Goal: Ask a question: Seek information or help from site administrators or community

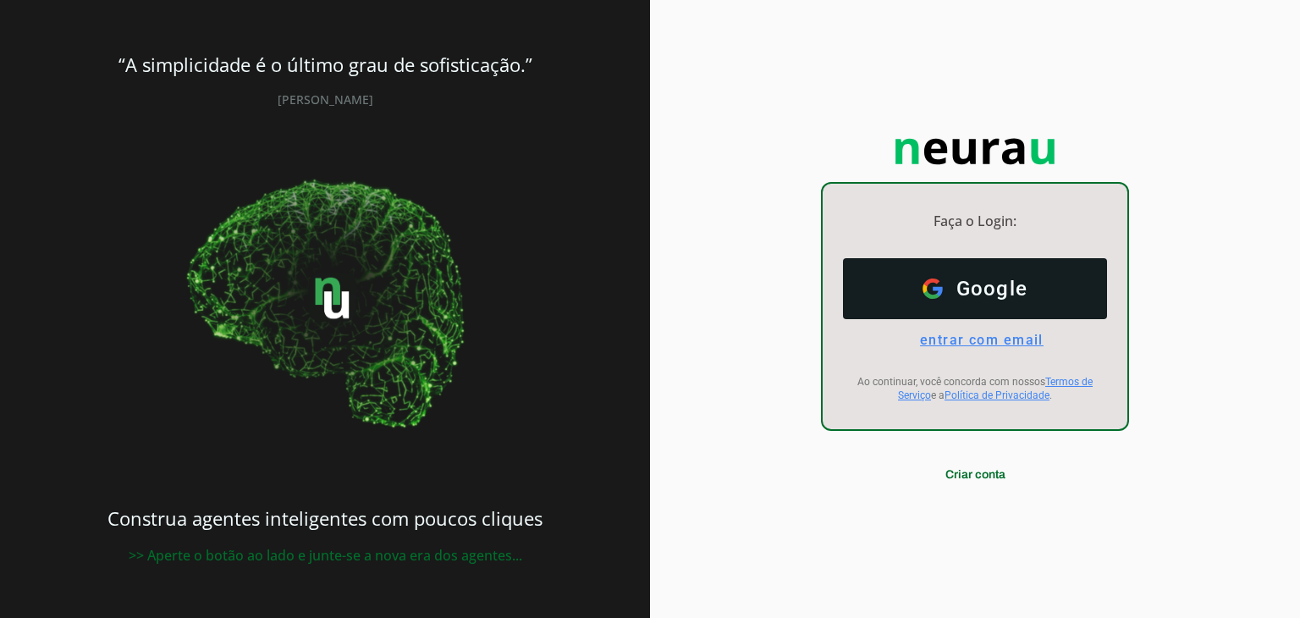
click at [992, 344] on span "entrar com email" at bounding box center [975, 340] width 137 height 16
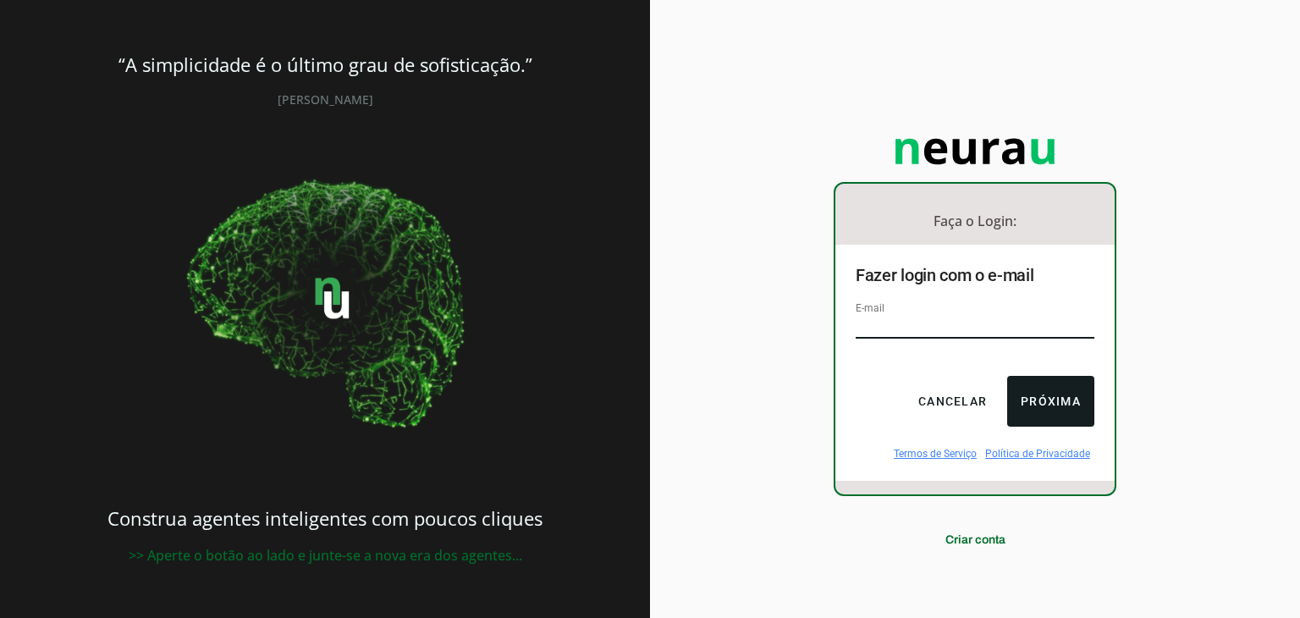
type input "[EMAIL_ADDRESS][DOMAIN_NAME]"
click at [1041, 400] on button "Próxima" at bounding box center [1050, 401] width 87 height 51
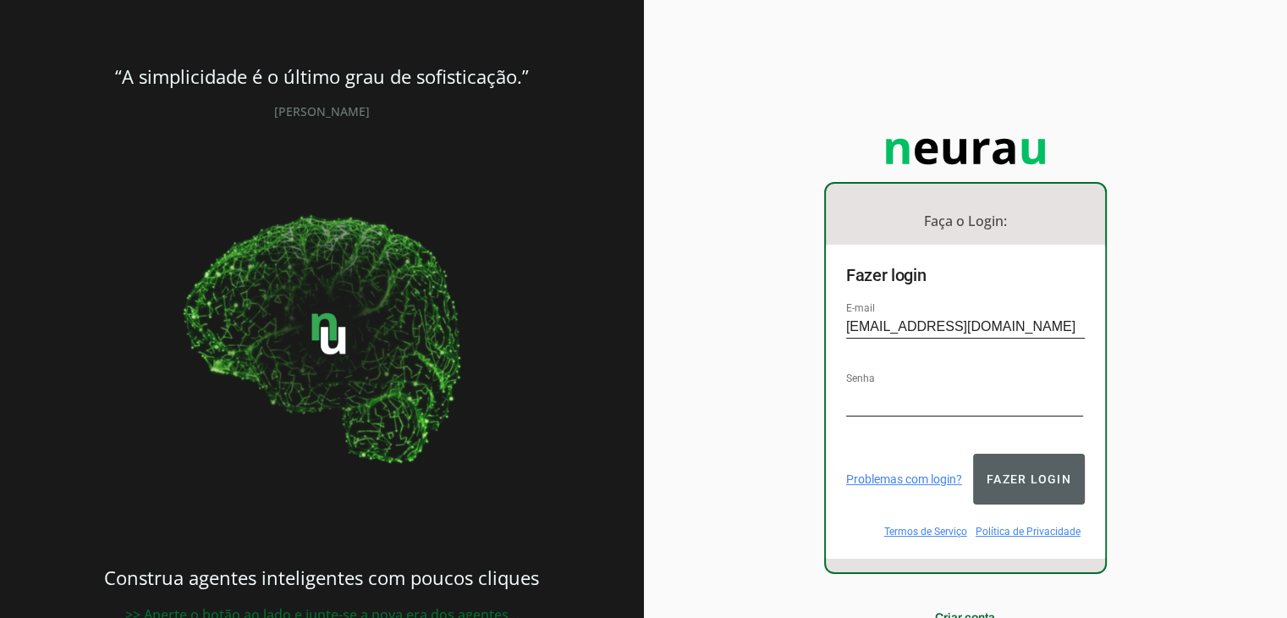
click at [1025, 458] on button "Fazer login" at bounding box center [1029, 479] width 112 height 51
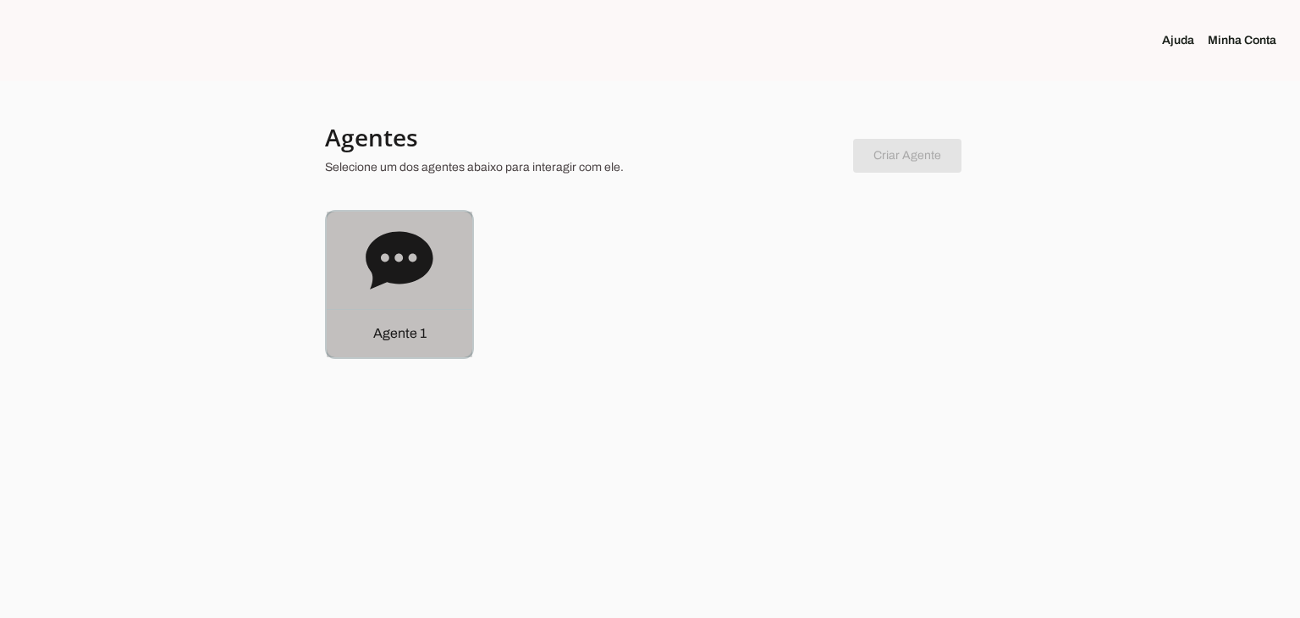
click at [437, 235] on div "Agente 1" at bounding box center [400, 285] width 146 height 146
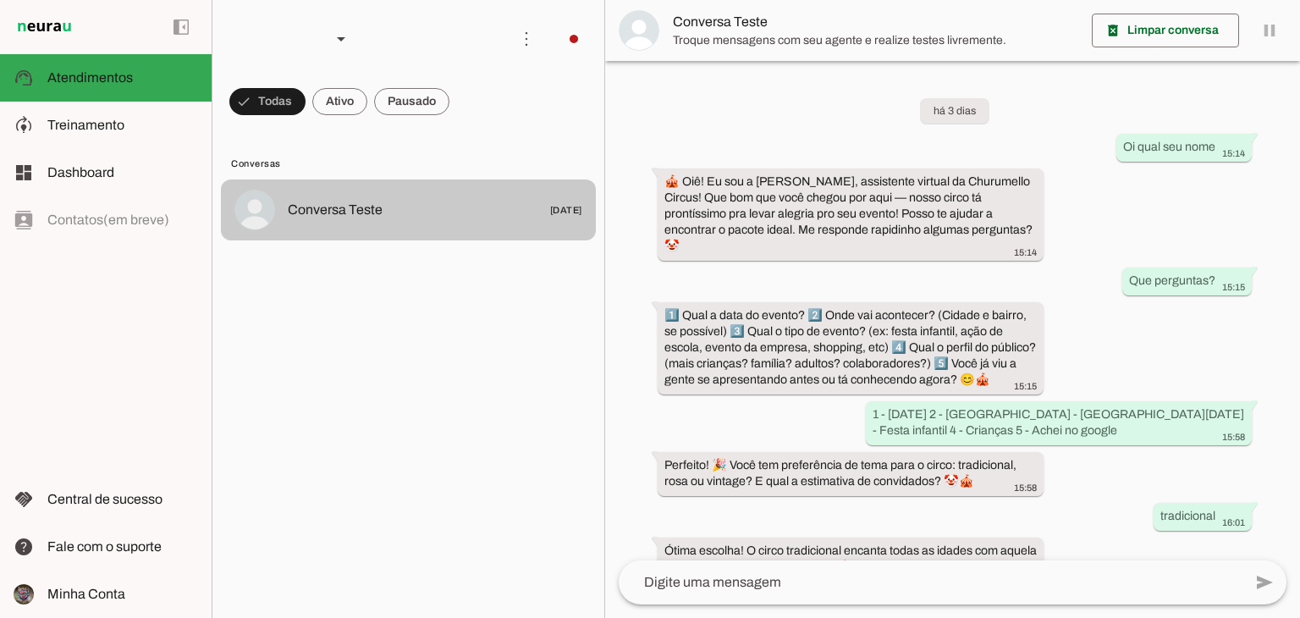
scroll to position [168, 0]
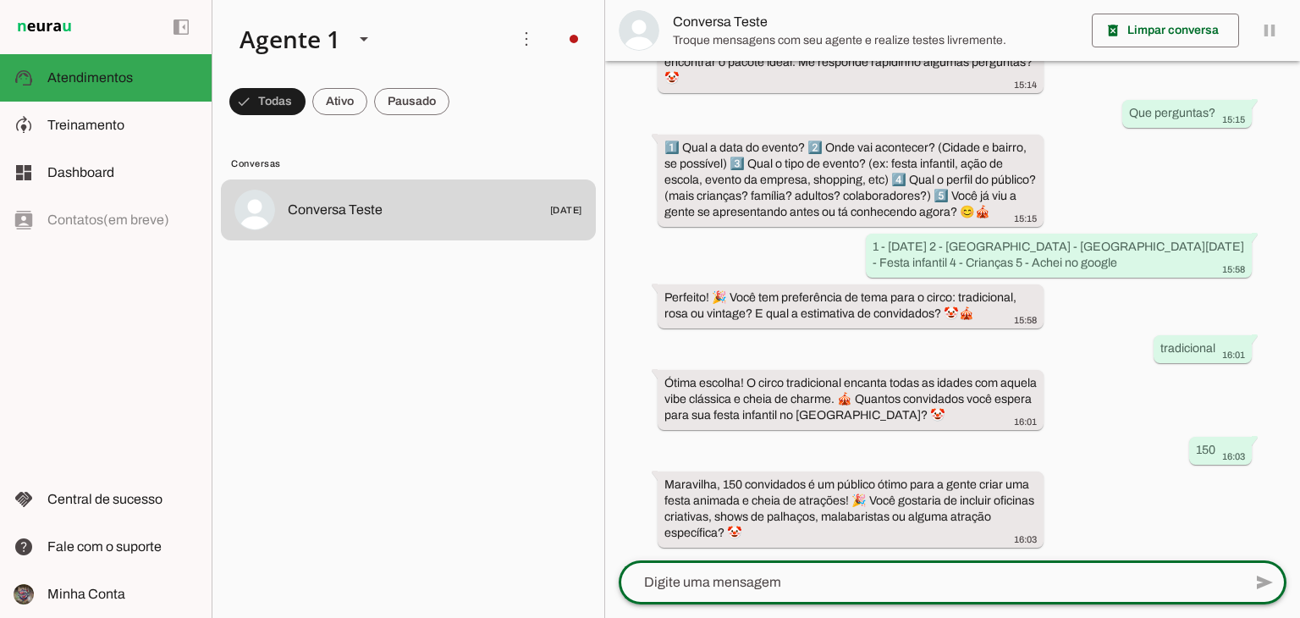
click at [857, 573] on textarea at bounding box center [931, 582] width 624 height 20
type textarea "Tenho interesse em show de palhaço, malabarista e perna de pau."
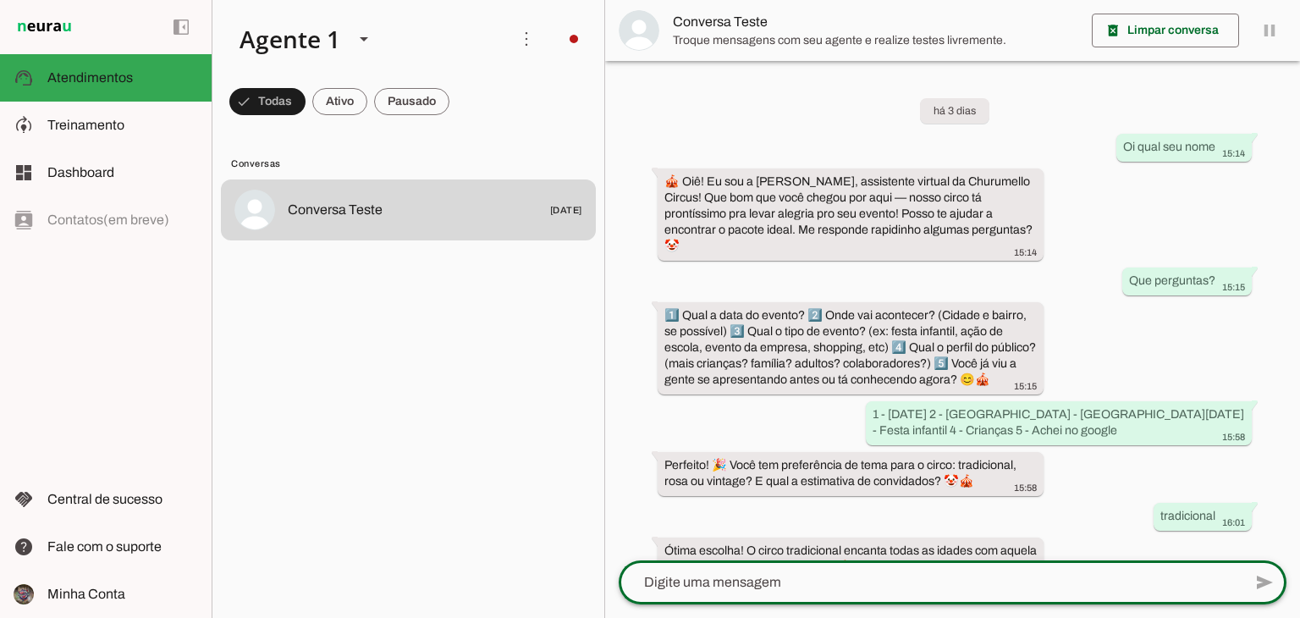
scroll to position [356, 0]
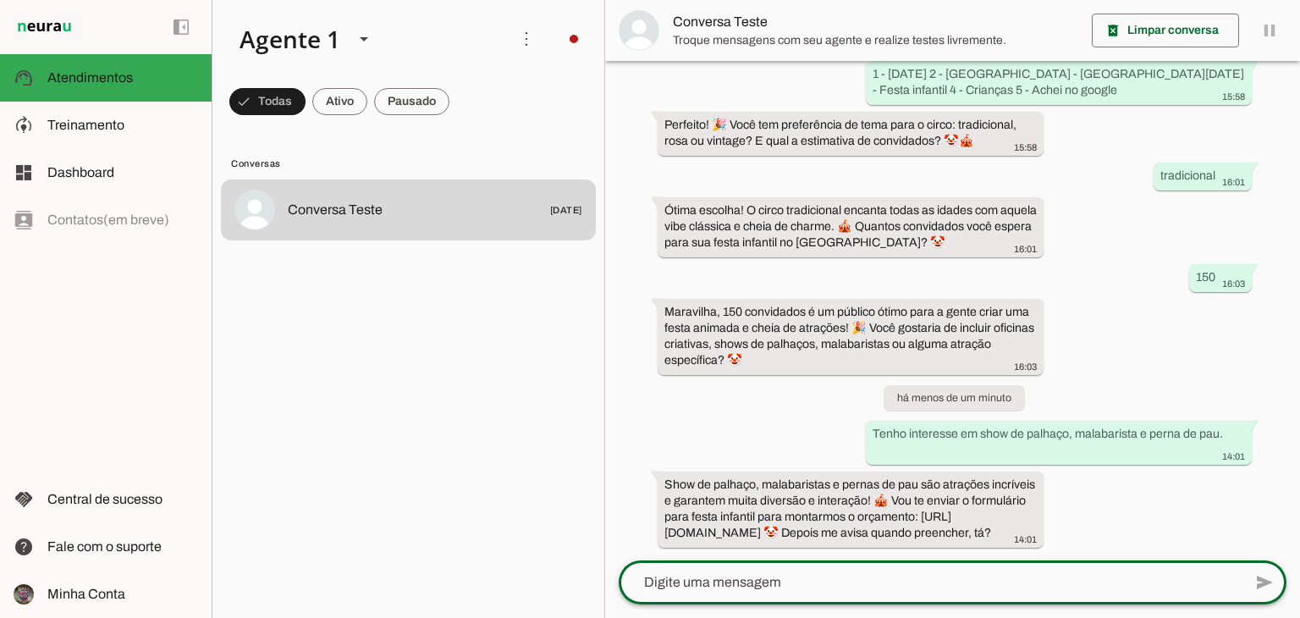
click at [1299, 580] on div "add send send 🎤 Recording... description Document photo_library Photos & videos…" at bounding box center [952, 589] width 695 height 58
click at [850, 570] on div at bounding box center [931, 582] width 624 height 44
click at [824, 580] on textarea at bounding box center [931, 582] width 624 height 20
type textarea "ok, obrigada."
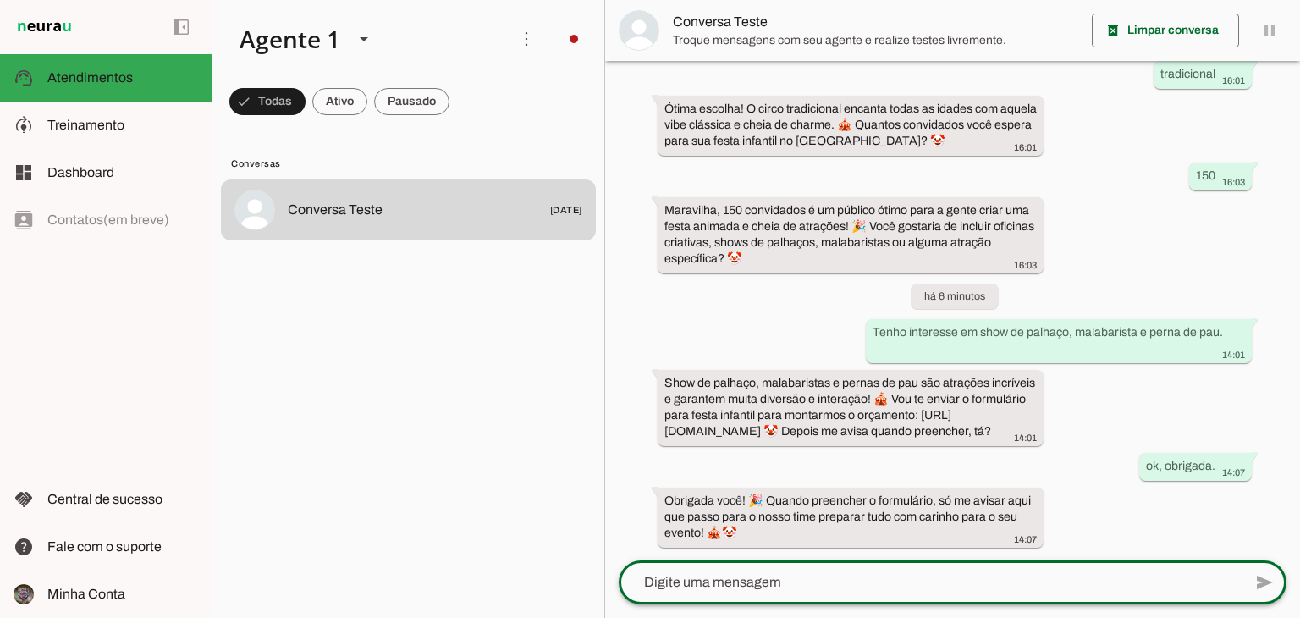
scroll to position [458, 0]
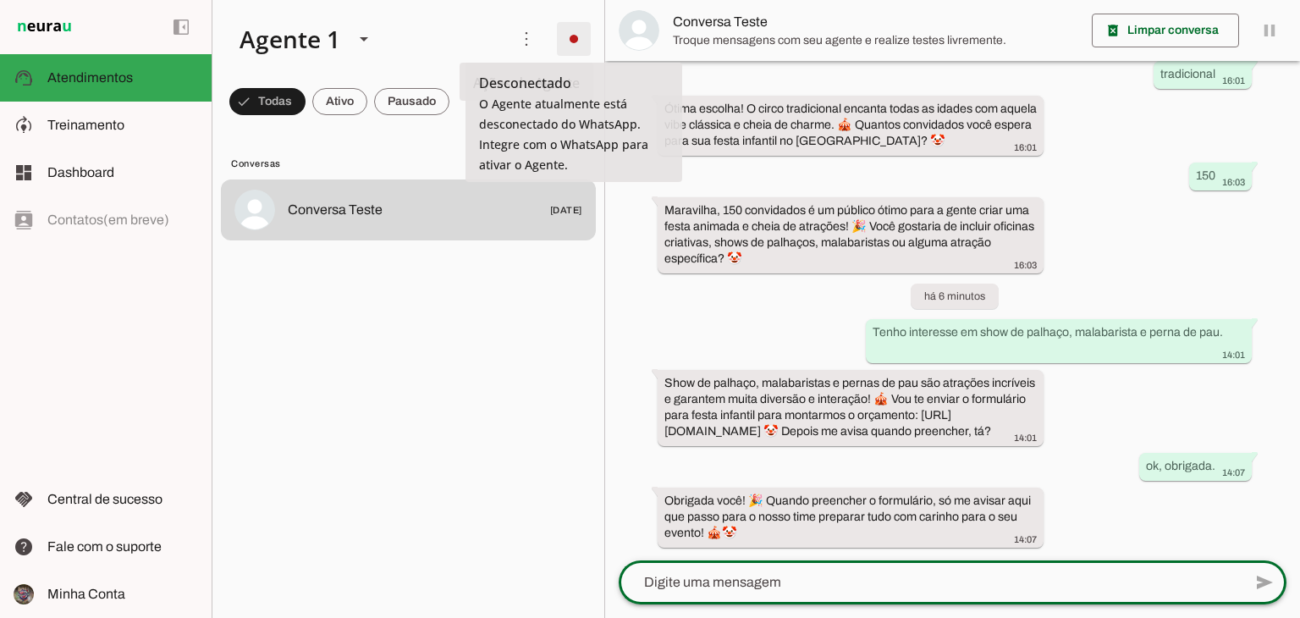
click at [567, 39] on span at bounding box center [574, 39] width 41 height 41
